Goal: Task Accomplishment & Management: Complete application form

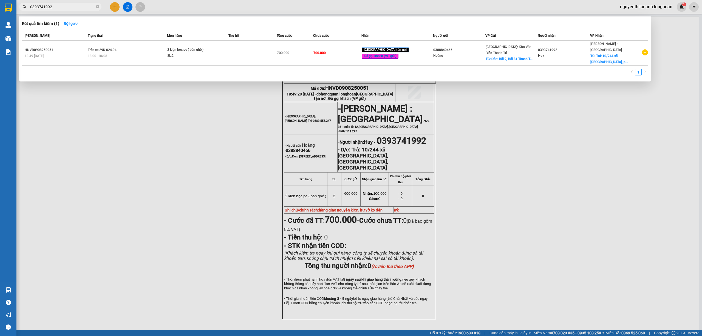
scroll to position [27, 0]
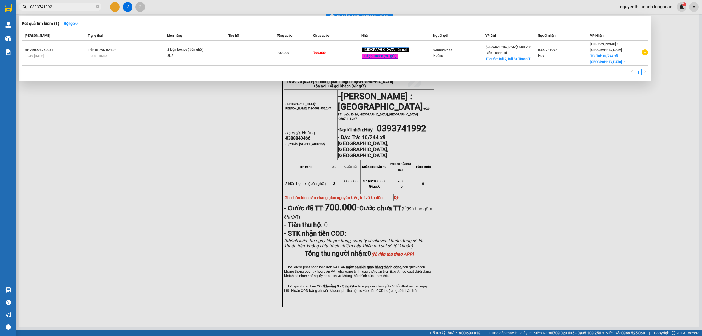
click at [70, 7] on input "0393741992" at bounding box center [62, 7] width 65 height 6
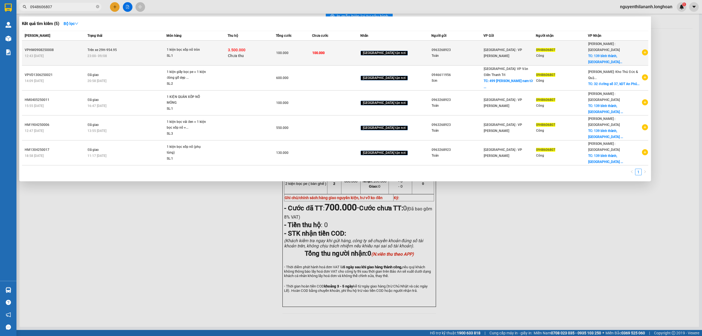
type input "0948606807"
click at [69, 53] on div "12:43 [DATE]" at bounding box center [55, 56] width 61 height 6
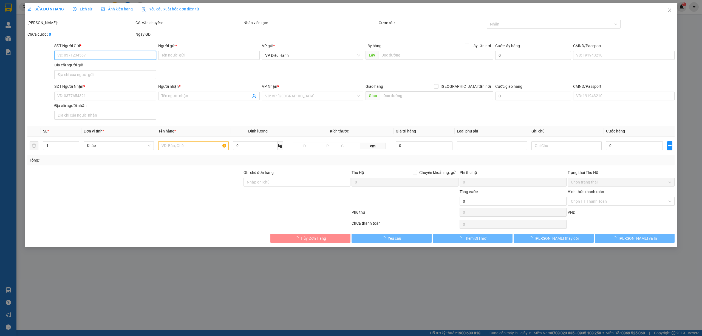
type input "0963268923"
type input "Toản"
type input "0948606807"
type input "Công"
checkbox input "true"
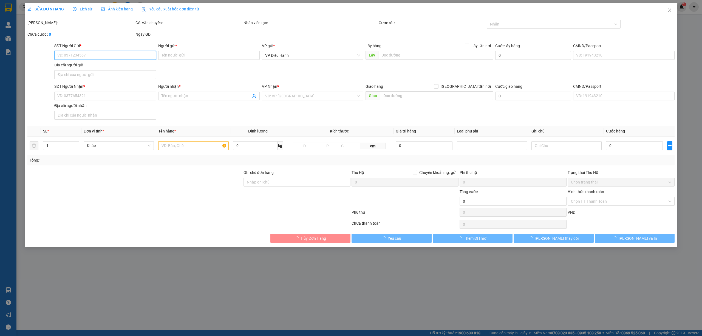
type input "139 bình thành,[GEOGRAPHIC_DATA],[GEOGRAPHIC_DATA],[GEOGRAPHIC_DATA]"
type input "nhận nguyên kiện,giao nguyên kiện,hư hỏng k đền)"
type input "100.000"
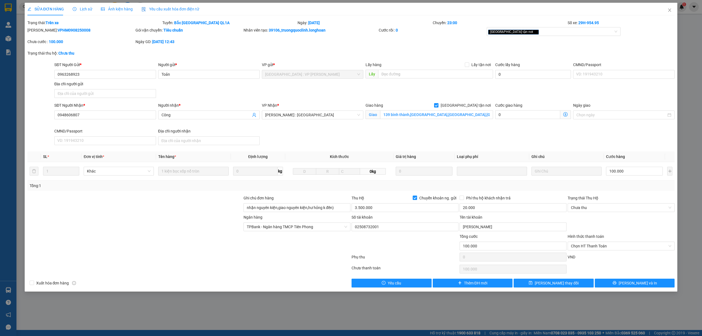
click at [87, 8] on span "Lịch sử" at bounding box center [82, 9] width 19 height 4
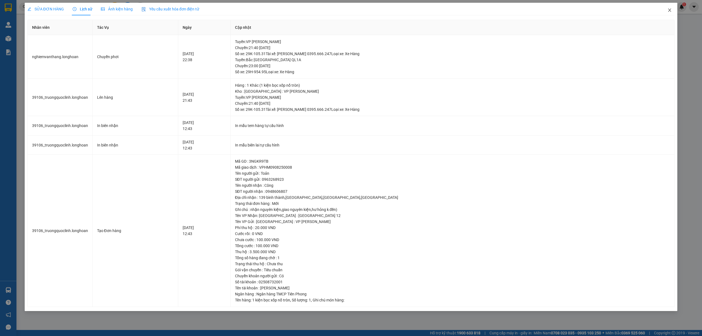
click at [671, 9] on icon "close" at bounding box center [669, 10] width 4 height 4
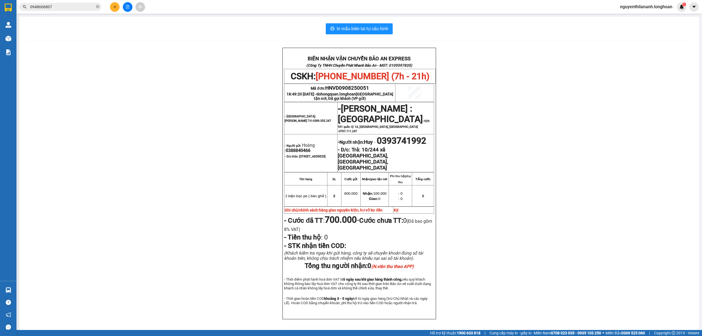
click at [64, 7] on input "0948606807" at bounding box center [62, 7] width 65 height 6
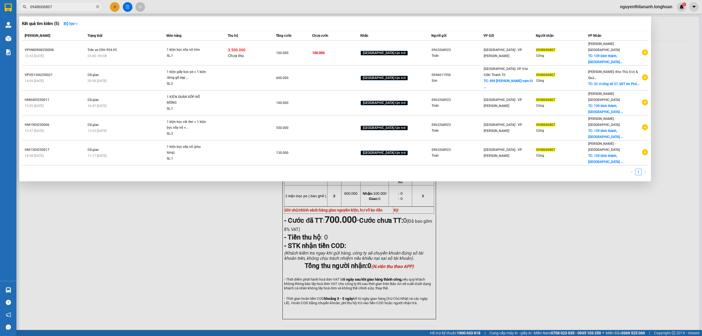
click at [64, 7] on input "0948606807" at bounding box center [62, 7] width 65 height 6
type input "0"
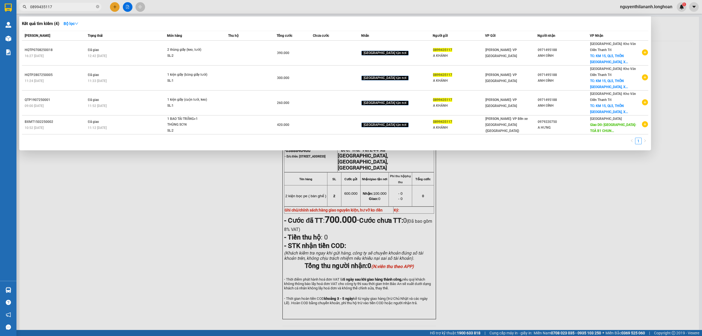
drag, startPoint x: 57, startPoint y: 8, endPoint x: 27, endPoint y: 7, distance: 30.4
click at [27, 7] on span "0899435117" at bounding box center [60, 7] width 82 height 8
type input "0899435117"
click at [63, 7] on input "0899435117" at bounding box center [62, 7] width 65 height 6
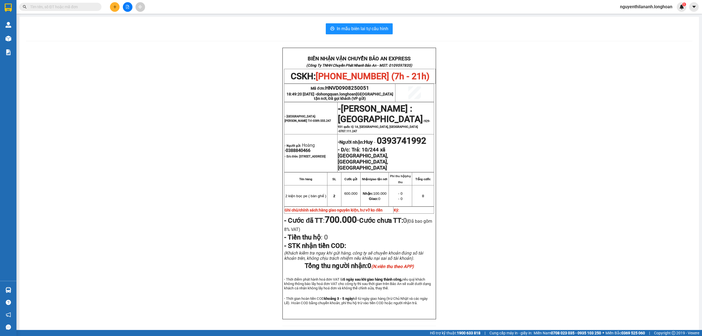
paste input "089996110"
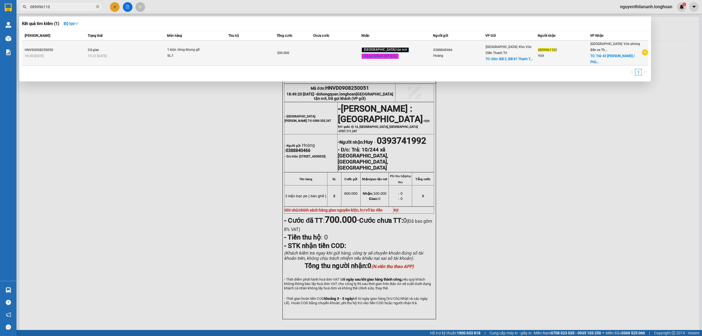
type input "089996110"
click at [74, 47] on div "HNVD0908250050" at bounding box center [55, 50] width 61 height 6
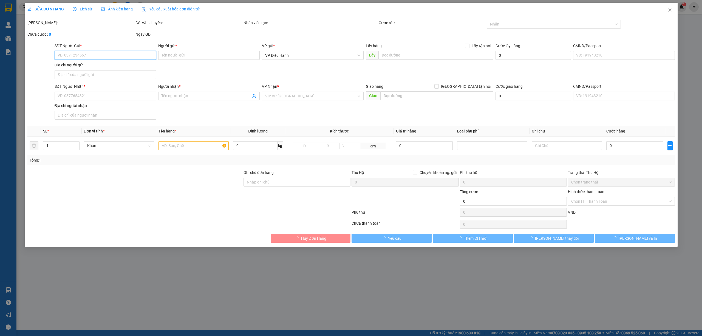
type input "0388840466"
type input "Hoàng"
checkbox input "true"
type input "Đón: [STREET_ADDRESS]"
type input "65.000"
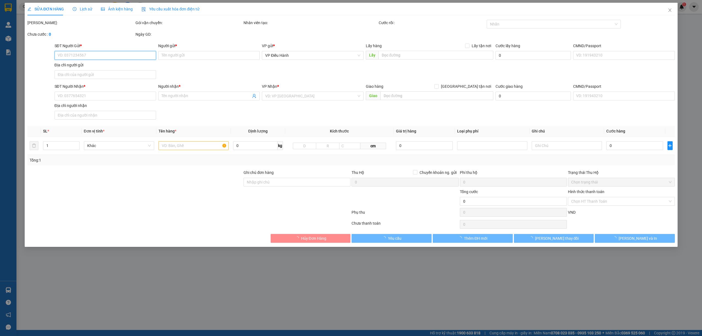
type input "0899961102"
type input "Việt"
checkbox input "true"
type input "Trả: 43 [PERSON_NAME] / [PERSON_NAME] / [GEOGRAPHIC_DATA] / [GEOGRAPHIC_DATA]"
type input "300.000"
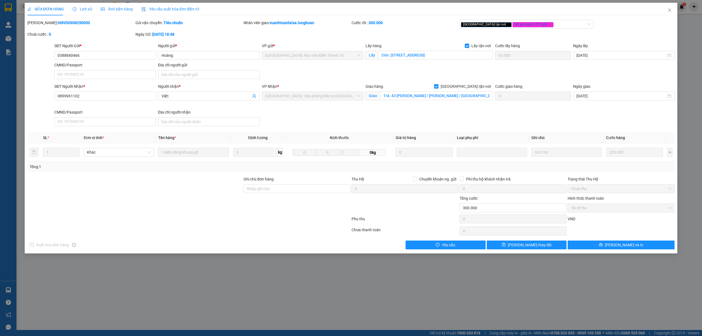
click at [89, 9] on span "Lịch sử" at bounding box center [82, 9] width 19 height 4
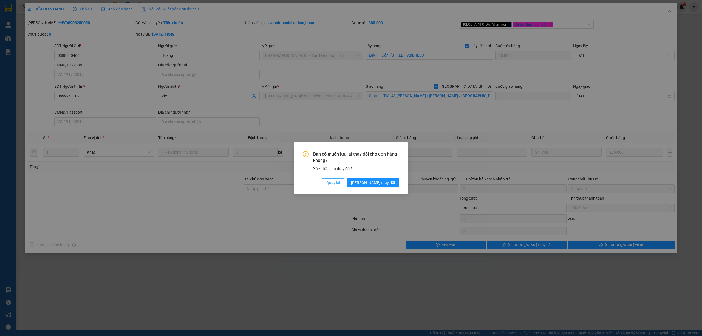
click at [340, 183] on span "Quay lại" at bounding box center [333, 183] width 14 height 6
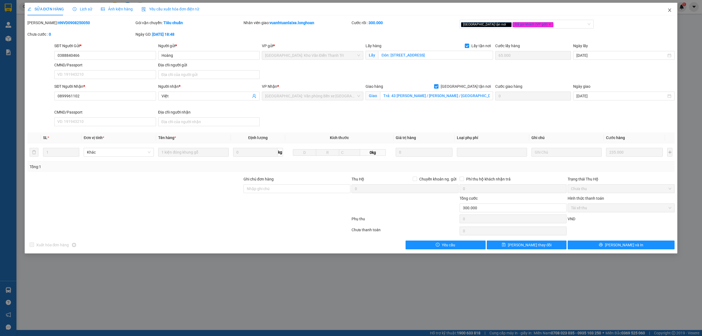
click at [666, 12] on span "Close" at bounding box center [669, 10] width 15 height 15
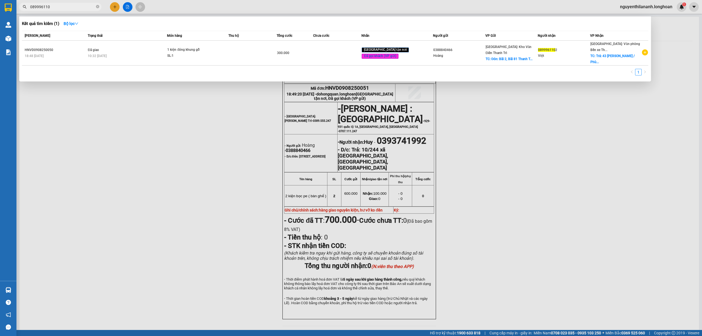
click at [64, 8] on input "089996110" at bounding box center [62, 7] width 65 height 6
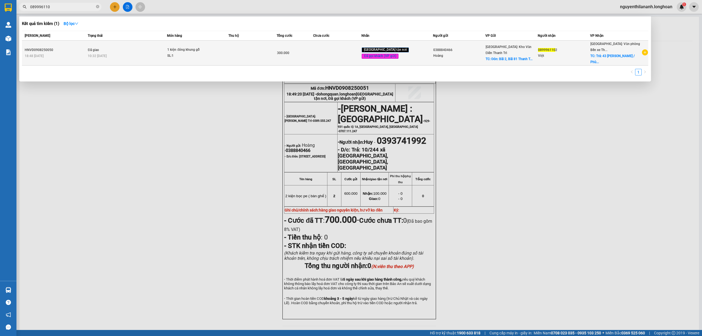
click at [67, 53] on div "18:48 [DATE]" at bounding box center [55, 56] width 61 height 6
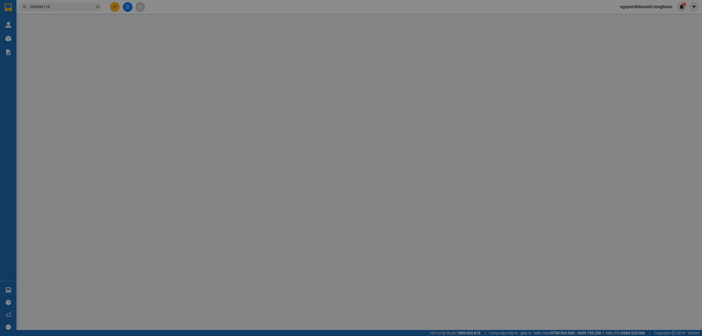
type input "0388840466"
type input "Hoàng"
checkbox input "true"
type input "Đón: [STREET_ADDRESS]"
type input "65.000"
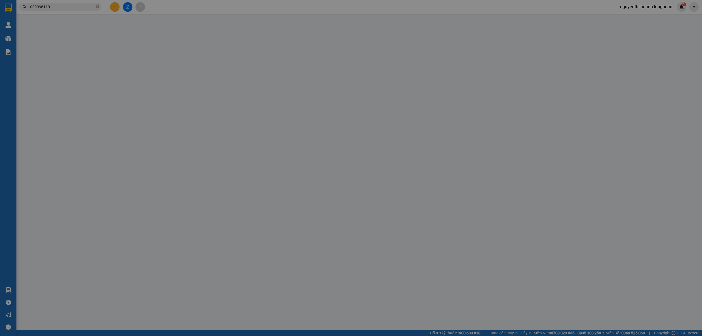
type input "0899961102"
type input "Việt"
checkbox input "true"
type input "Trả: 43 [PERSON_NAME] / [PERSON_NAME] / [GEOGRAPHIC_DATA] / [GEOGRAPHIC_DATA]"
type input "300.000"
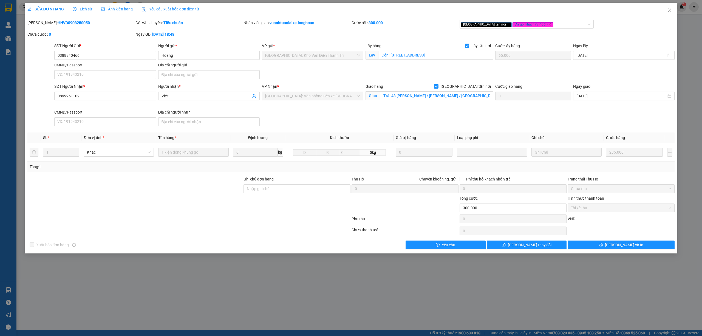
click at [86, 9] on span "Lịch sử" at bounding box center [82, 9] width 19 height 4
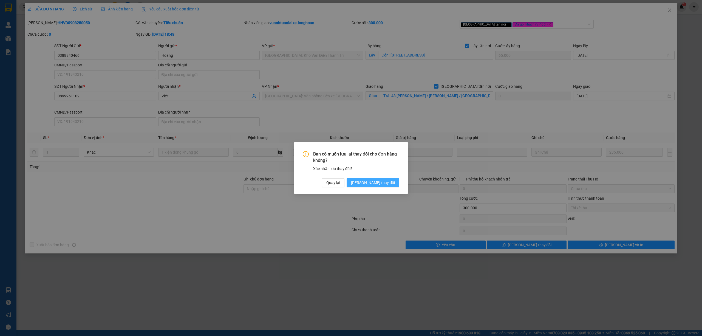
click at [384, 184] on span "[PERSON_NAME] thay đổi" at bounding box center [373, 183] width 44 height 6
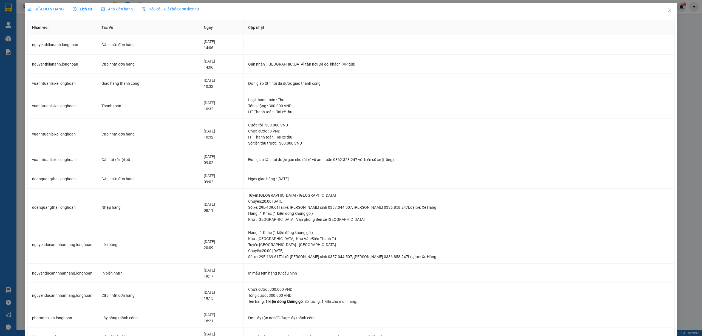
click at [52, 8] on span "SỬA ĐƠN HÀNG" at bounding box center [45, 9] width 36 height 4
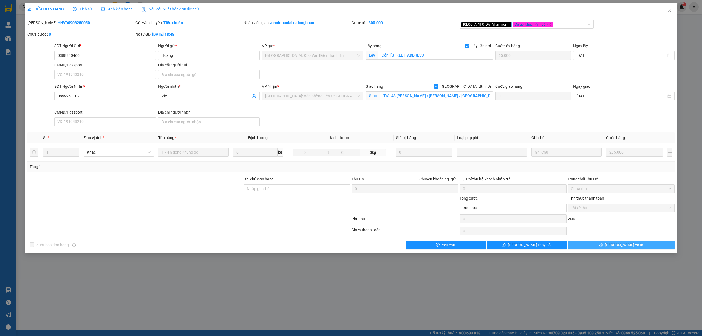
click at [630, 248] on span "[PERSON_NAME] và In" at bounding box center [624, 245] width 38 height 6
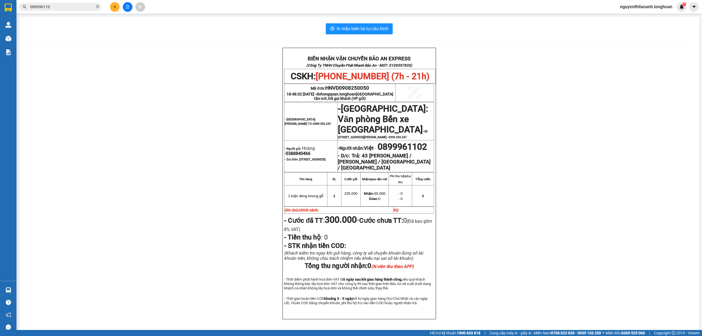
click at [535, 234] on div "BIÊN NHẬN VẬN CHUYỂN BẢO AN EXPRESS (Công Ty TNHH Chuyển Phát Nhanh Bảo An - MS…" at bounding box center [359, 190] width 666 height 285
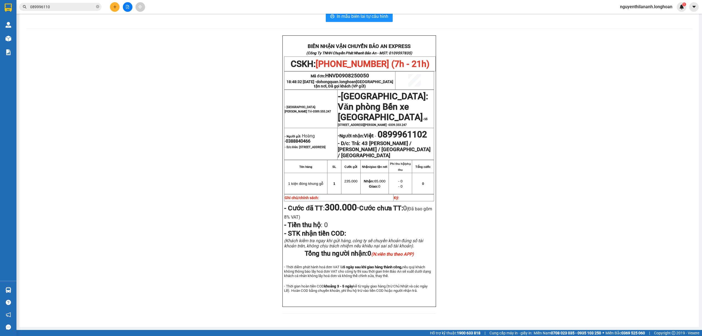
click at [535, 234] on div "BIÊN NHẬN VẬN CHUYỂN BẢO AN EXPRESS (Công Ty TNHH Chuyển Phát Nhanh Bảo An - MS…" at bounding box center [359, 177] width 666 height 285
drag, startPoint x: 223, startPoint y: 156, endPoint x: 296, endPoint y: 54, distance: 124.9
click at [224, 153] on div "BIÊN NHẬN VẬN CHUYỂN BẢO AN EXPRESS (Công Ty TNHH Chuyển Phát Nhanh Bảo An - MS…" at bounding box center [359, 177] width 666 height 285
click at [70, 8] on input "089996110" at bounding box center [62, 7] width 65 height 6
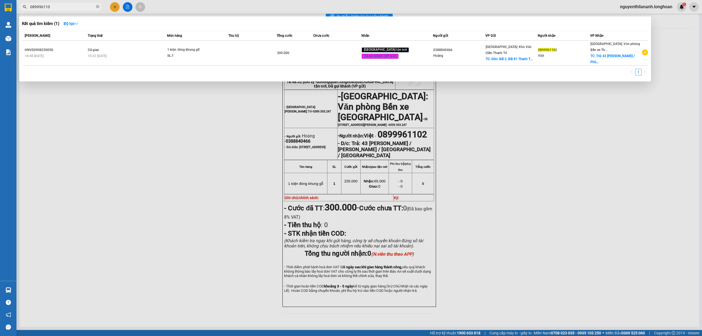
click at [70, 8] on input "089996110" at bounding box center [62, 7] width 65 height 6
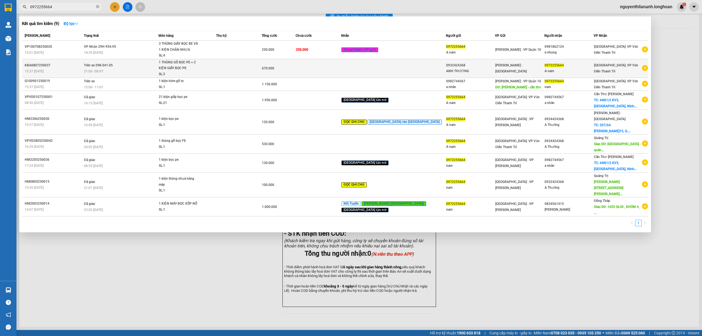
type input "0972255664"
click at [63, 67] on div "KBA0807250037" at bounding box center [54, 65] width 58 height 6
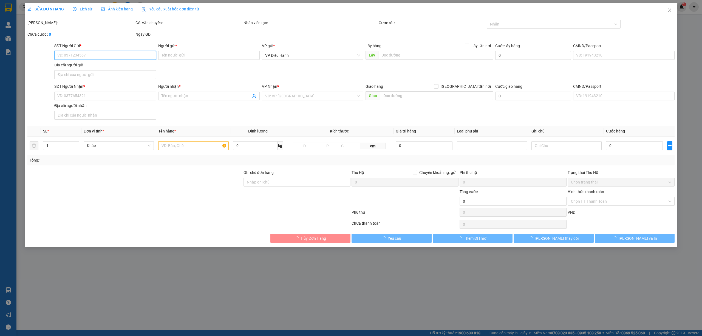
type input "0932424368"
type input "ANH THƯƠNG"
type input "0972255664"
type input "A nam"
type input "670.000"
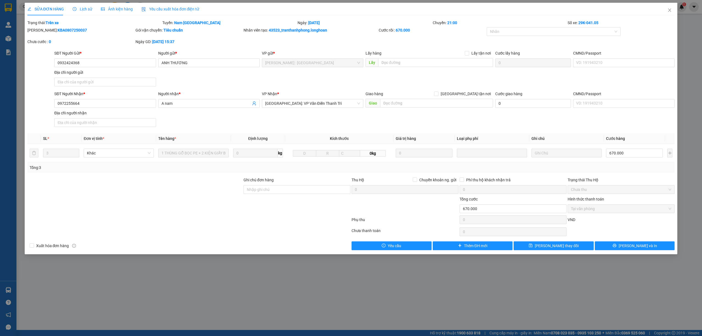
click at [80, 11] on span "Lịch sử" at bounding box center [82, 9] width 19 height 4
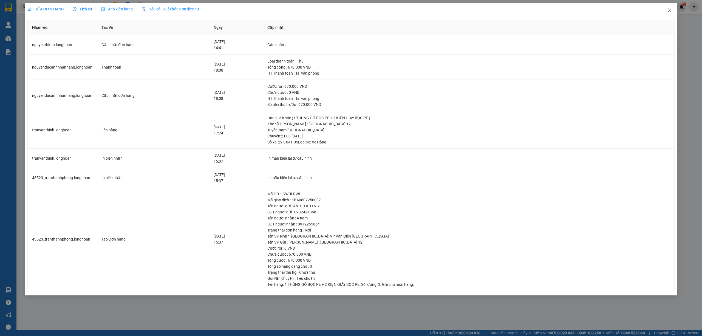
click at [672, 12] on span "Close" at bounding box center [669, 10] width 15 height 15
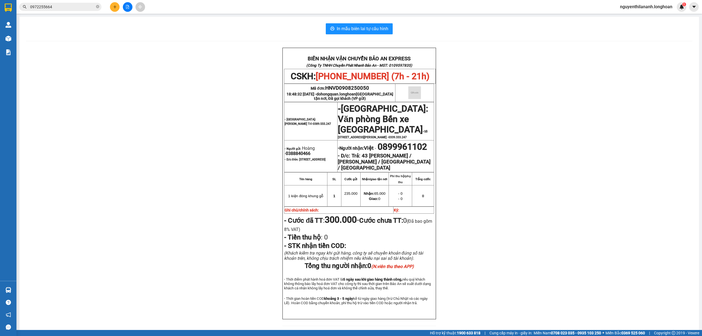
click at [53, 5] on input "0972255664" at bounding box center [62, 7] width 65 height 6
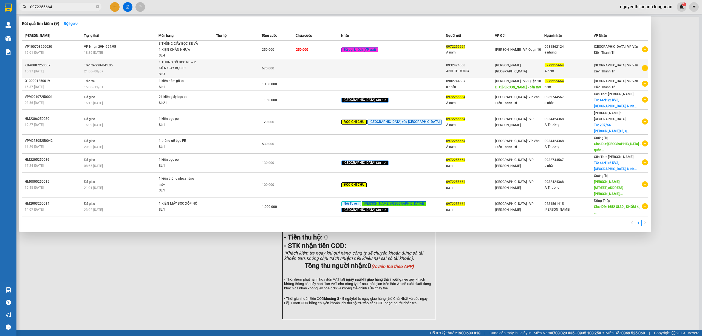
click at [64, 69] on div "15:37 [DATE]" at bounding box center [54, 71] width 58 height 6
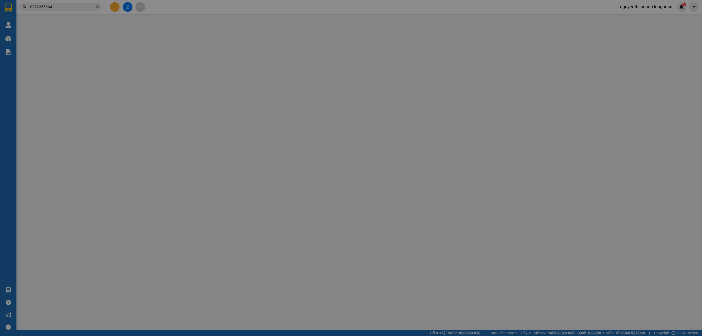
type input "0932424368"
type input "ANH THƯƠNG"
type input "0972255664"
type input "A nam"
type input "670.000"
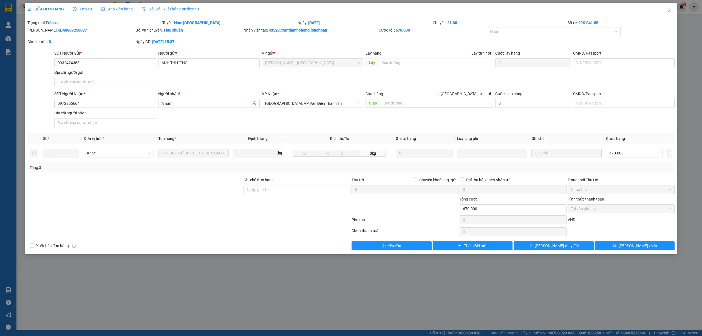
click at [76, 8] on span "Lịch sử" at bounding box center [82, 9] width 19 height 4
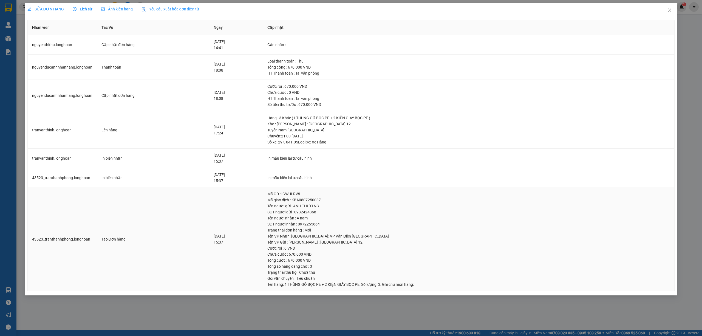
click at [258, 238] on div "[DATE] 15:37" at bounding box center [236, 239] width 45 height 12
click at [315, 214] on div "SĐT người gửi : 0932424368" at bounding box center [468, 212] width 402 height 6
click at [258, 184] on div "[DATE] 15:37" at bounding box center [236, 178] width 45 height 12
click at [326, 236] on div "Tên VP Nhận: [GEOGRAPHIC_DATA]: VP Văn Điển [GEOGRAPHIC_DATA]" at bounding box center [468, 236] width 402 height 6
click at [667, 13] on span "Close" at bounding box center [669, 10] width 15 height 15
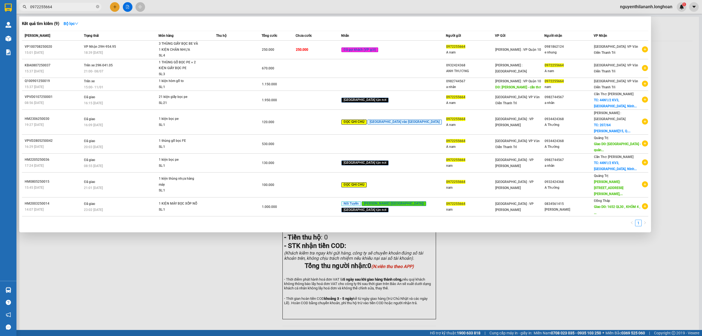
click at [55, 5] on input "0972255664" at bounding box center [62, 7] width 65 height 6
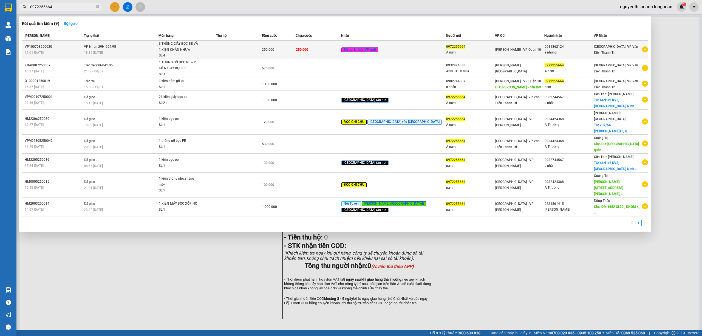
click at [75, 47] on div "VP100708250020" at bounding box center [54, 47] width 58 height 6
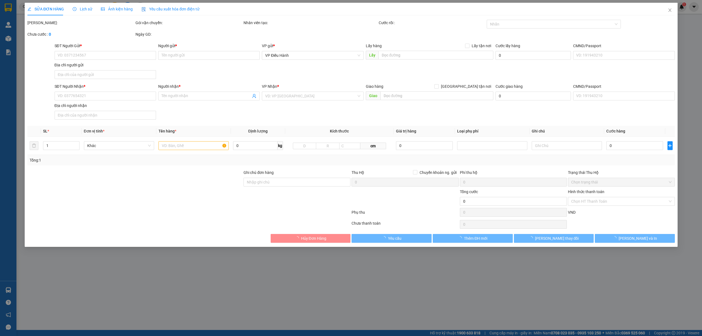
type input "0972255664"
type input "A nam"
type input "0981862124"
type input "e nhung"
type input "hàng k bao bể vỡ hư hỏng"
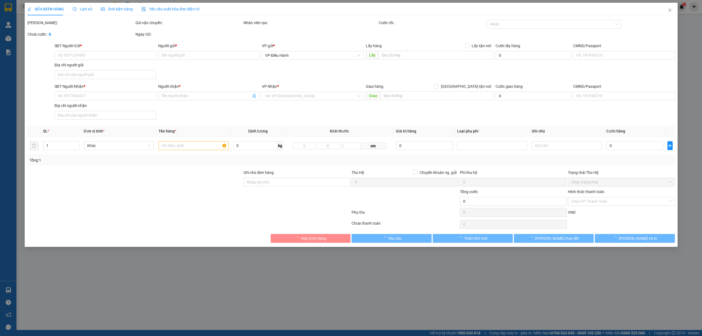
type input "250.000"
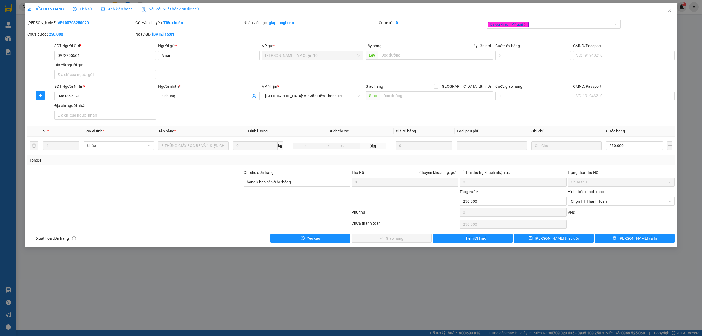
click at [77, 10] on span "Lịch sử" at bounding box center [82, 9] width 19 height 4
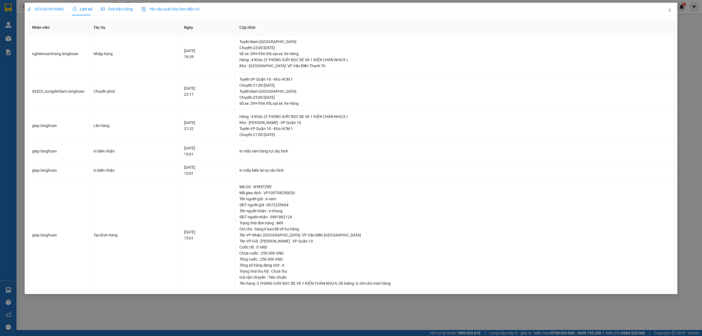
click at [53, 8] on span "SỬA ĐƠN HÀNG" at bounding box center [45, 9] width 36 height 4
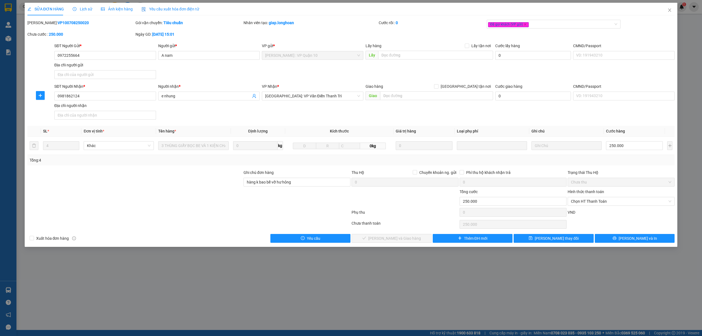
click at [80, 5] on div "Lịch sử" at bounding box center [82, 9] width 19 height 13
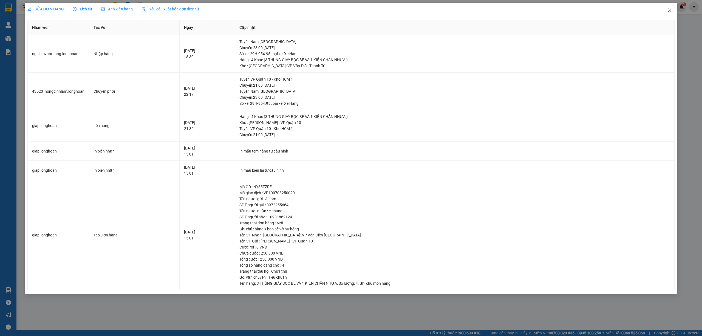
click at [670, 10] on icon "close" at bounding box center [669, 10] width 4 height 4
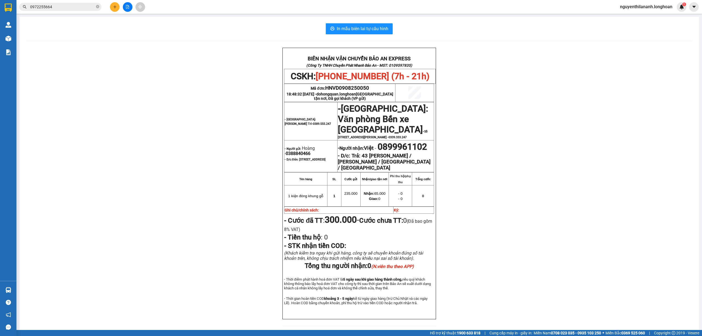
scroll to position [36, 0]
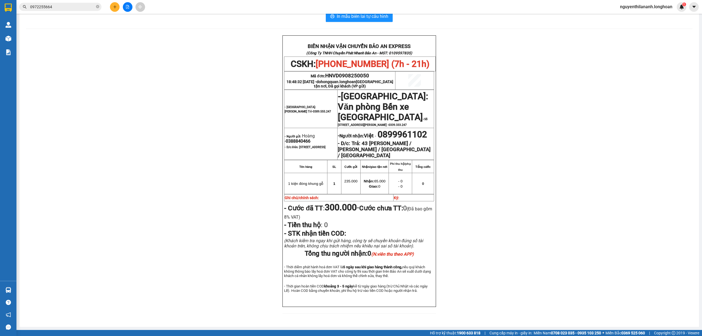
click at [73, 6] on input "0972255664" at bounding box center [62, 7] width 65 height 6
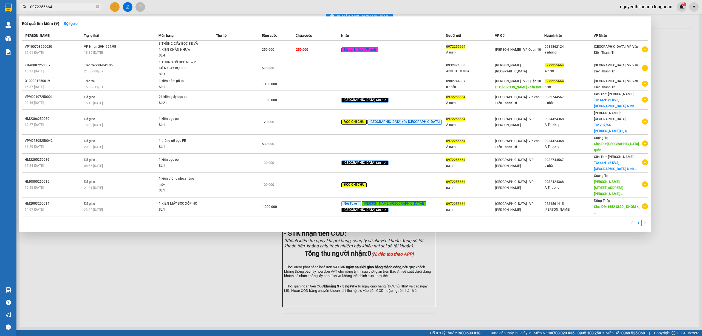
click at [73, 6] on input "0972255664" at bounding box center [62, 7] width 65 height 6
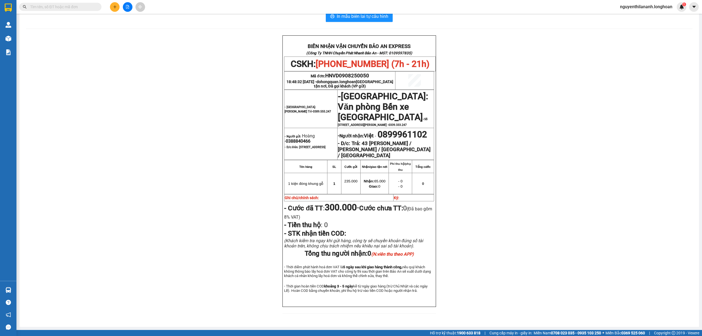
click at [71, 8] on input "text" at bounding box center [62, 7] width 65 height 6
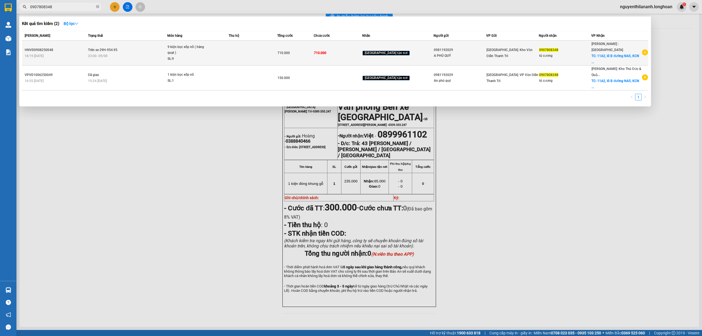
type input "0907808348"
click at [59, 47] on div "HNVD0908250048" at bounding box center [56, 50] width 62 height 6
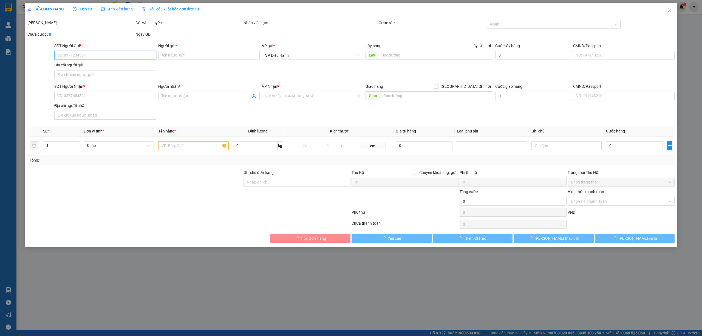
type input "0981192029"
type input "A PHÚ QUÝ"
type input "0907808348"
type input "tú cương"
checkbox input "true"
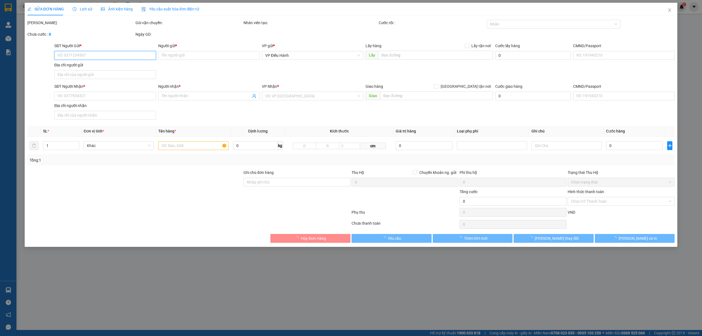
type input "11A2, lô B đường NA5, [GEOGRAPHIC_DATA], [GEOGRAPHIC_DATA], [GEOGRAPHIC_DATA]"
type input "710.000"
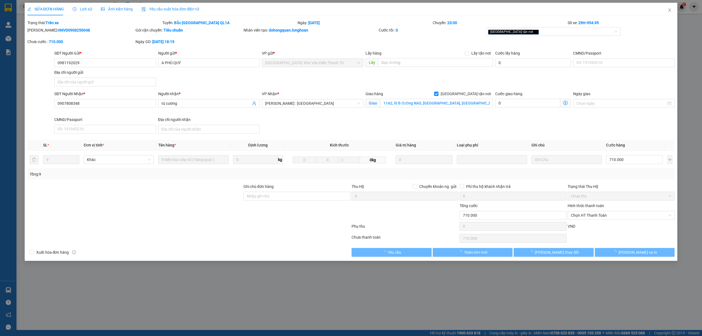
click at [82, 12] on div "Lịch sử" at bounding box center [82, 9] width 19 height 13
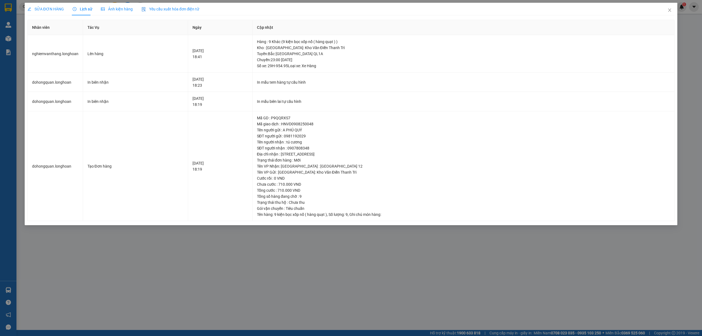
click at [42, 11] on span "SỬA ĐƠN HÀNG" at bounding box center [45, 9] width 36 height 4
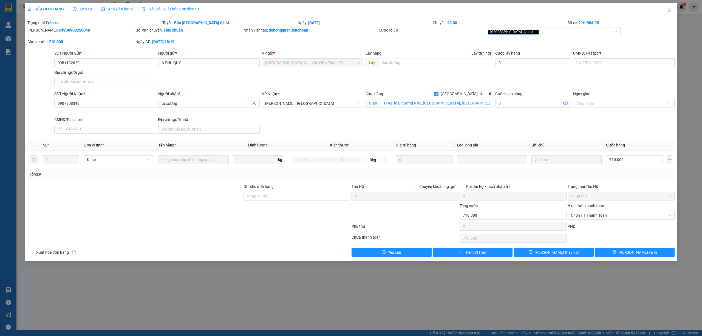
drag, startPoint x: 78, startPoint y: 30, endPoint x: 41, endPoint y: 30, distance: 37.3
click at [41, 30] on div "[PERSON_NAME]: HNVD0908250048" at bounding box center [80, 30] width 107 height 6
copy b "HNVD0908250048"
click at [77, 9] on span "Lịch sử" at bounding box center [82, 9] width 19 height 4
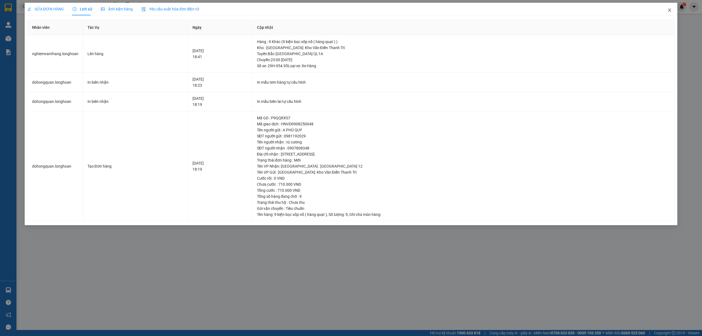
click at [671, 11] on icon "close" at bounding box center [669, 10] width 4 height 4
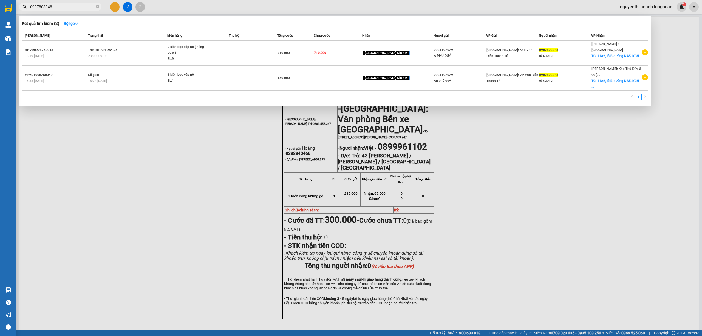
click at [69, 9] on input "0907808348" at bounding box center [62, 7] width 65 height 6
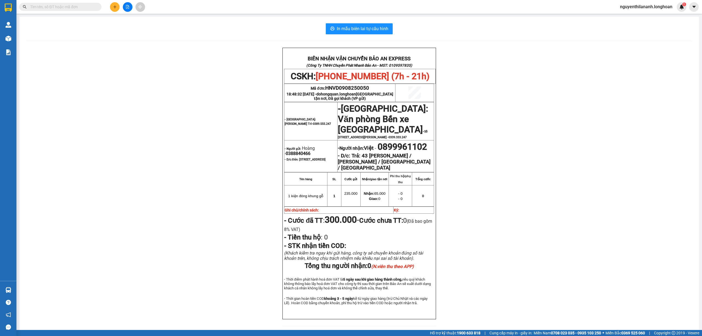
paste input "0965386964"
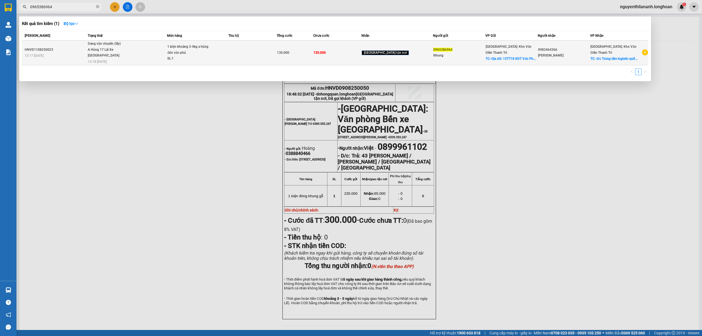
type input "0965386964"
click at [71, 47] on div "HNVD1108250023" at bounding box center [55, 50] width 61 height 6
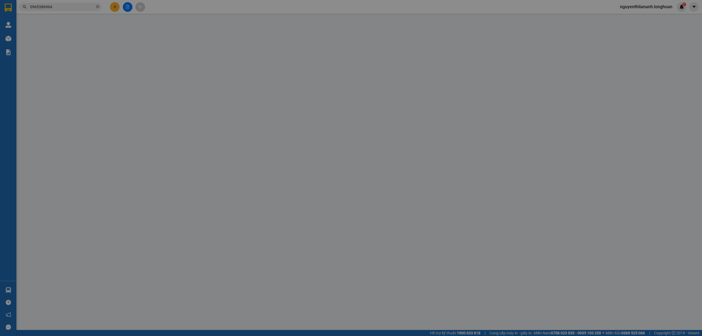
type input "0965386964"
type input "Nhung"
checkbox input "true"
type input "Địa chỉ: [STREET_ADDRESS]"
type input "0983464366"
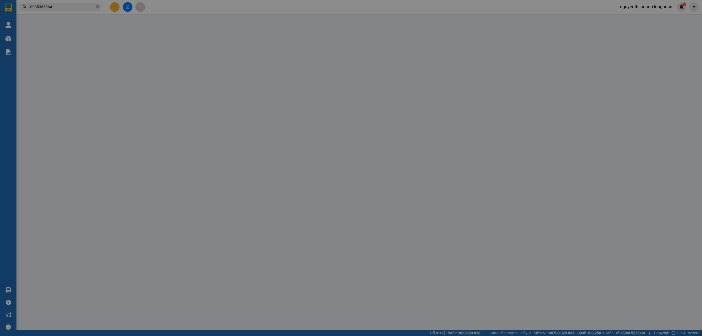
type input "[PERSON_NAME]"
checkbox input "true"
type input "đ/c Trung tâm logistic quốc tế [GEOGRAPHIC_DATA] - [GEOGRAPHIC_DATA] cũ (nay ph…"
type input "130.000"
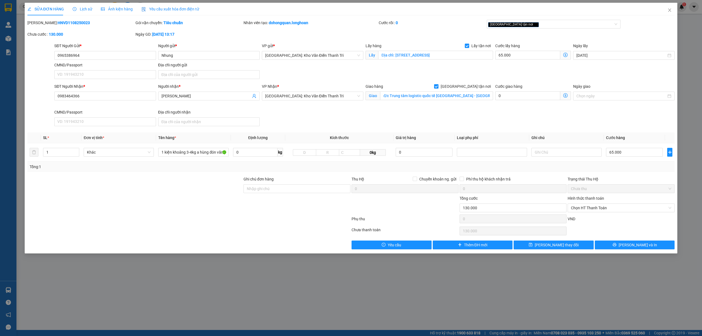
click at [76, 13] on div "Lịch sử" at bounding box center [82, 9] width 19 height 13
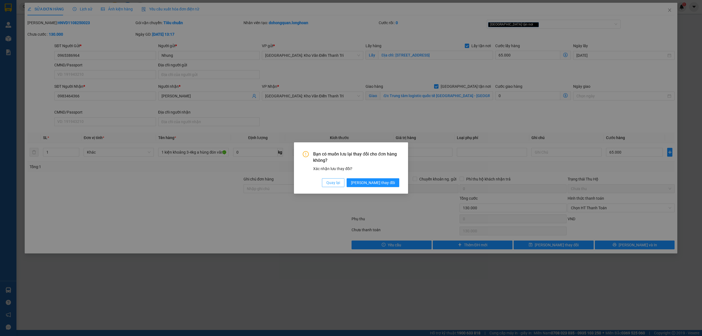
click at [344, 180] on button "Quay lại" at bounding box center [333, 182] width 22 height 9
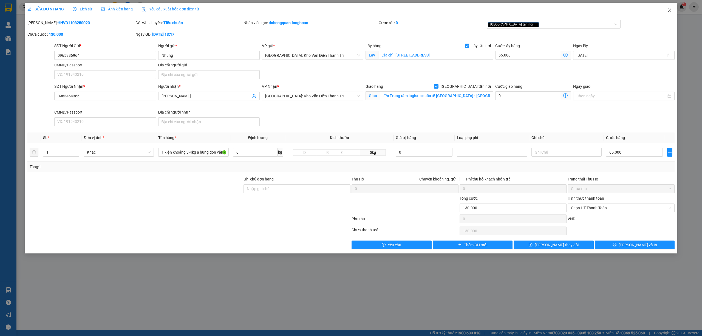
click at [669, 8] on icon "close" at bounding box center [669, 10] width 4 height 4
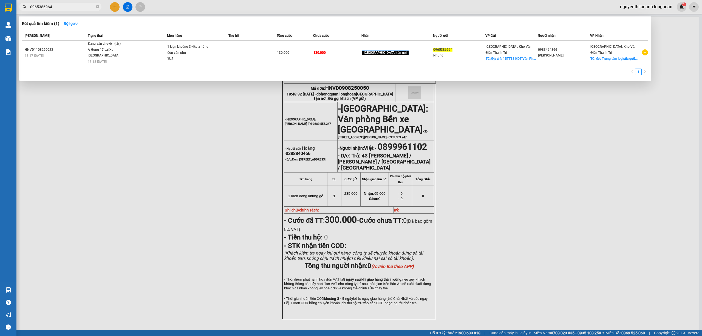
click at [74, 7] on input "0965386964" at bounding box center [62, 7] width 65 height 6
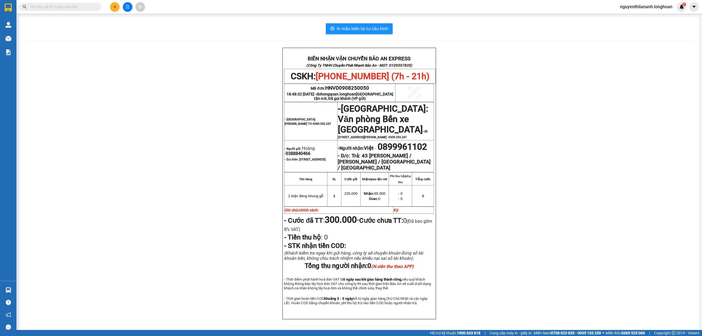
paste input "0971781249"
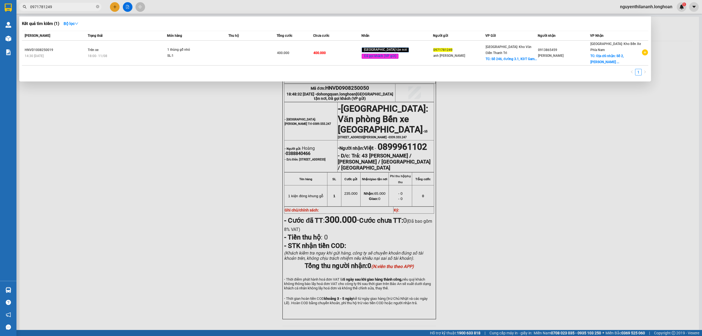
type input "0971781249"
